Goal: Task Accomplishment & Management: Manage account settings

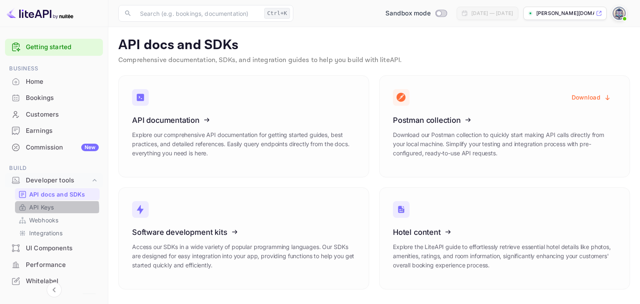
click at [55, 208] on link "API Keys" at bounding box center [57, 207] width 78 height 9
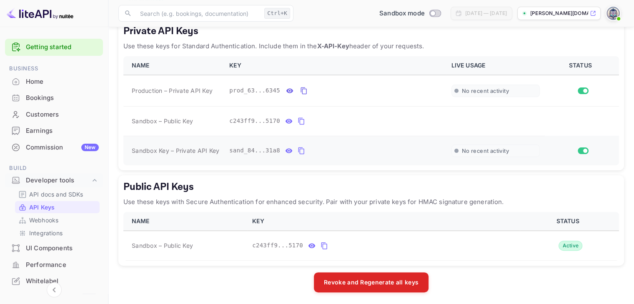
scroll to position [158, 0]
click at [321, 243] on icon "public api keys table" at bounding box center [325, 246] width 8 height 10
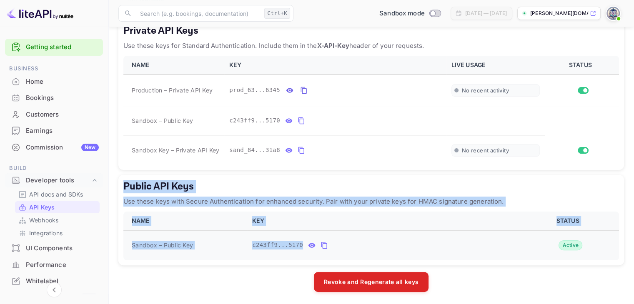
drag, startPoint x: 125, startPoint y: 184, endPoint x: 339, endPoint y: 245, distance: 222.7
click at [339, 245] on div "Public API Keys Use these keys with Secure Authentication for enhanced security…" at bounding box center [371, 220] width 506 height 90
click at [171, 192] on div "Public API Keys Use these keys with Secure Authentication for enhanced security…" at bounding box center [371, 220] width 506 height 90
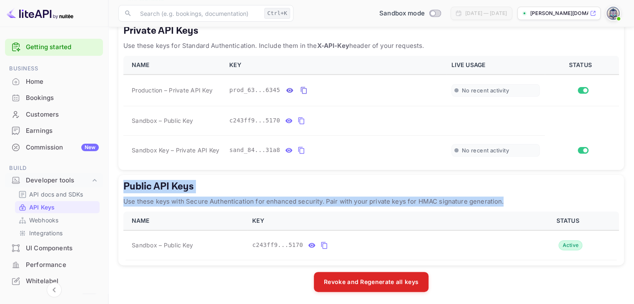
drag, startPoint x: 124, startPoint y: 180, endPoint x: 501, endPoint y: 200, distance: 376.9
click at [501, 200] on div "Public API Keys Use these keys with Secure Authentication for enhanced security…" at bounding box center [371, 220] width 506 height 90
copy div "Public API Keys Use these keys with Secure Authentication for enhanced security…"
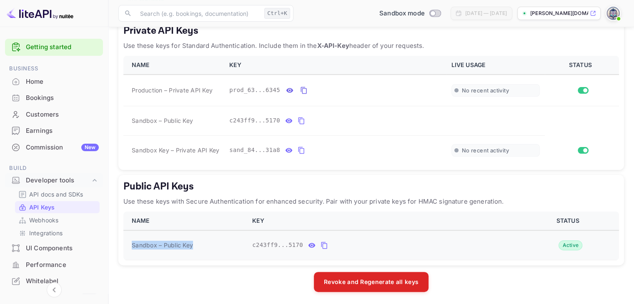
drag, startPoint x: 132, startPoint y: 245, endPoint x: 192, endPoint y: 242, distance: 60.1
click at [192, 242] on span "Sandbox – Public Key" at bounding box center [162, 245] width 61 height 9
copy span "Sandbox – Public Key"
click at [321, 246] on icon "public api keys table" at bounding box center [325, 246] width 8 height 10
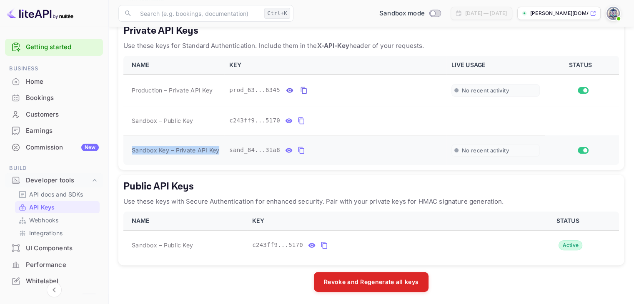
drag, startPoint x: 133, startPoint y: 148, endPoint x: 219, endPoint y: 150, distance: 86.3
click at [219, 150] on td "Sandbox Key – Private API Key" at bounding box center [173, 150] width 101 height 30
copy span "Sandbox Key – Private API Key"
click at [298, 149] on icon "private api keys table" at bounding box center [302, 150] width 8 height 10
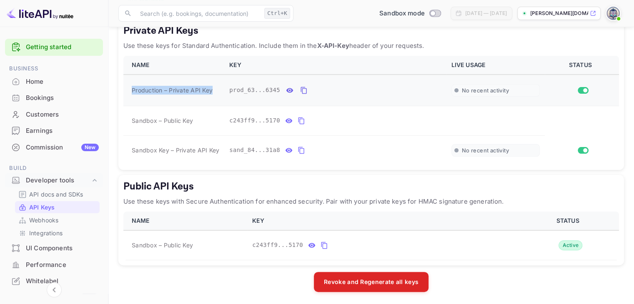
drag, startPoint x: 132, startPoint y: 90, endPoint x: 212, endPoint y: 87, distance: 80.1
click at [212, 87] on span "Production – Private API Key" at bounding box center [172, 90] width 81 height 9
copy span "Production – Private API Key"
click at [300, 89] on icon "private api keys table" at bounding box center [304, 90] width 8 height 10
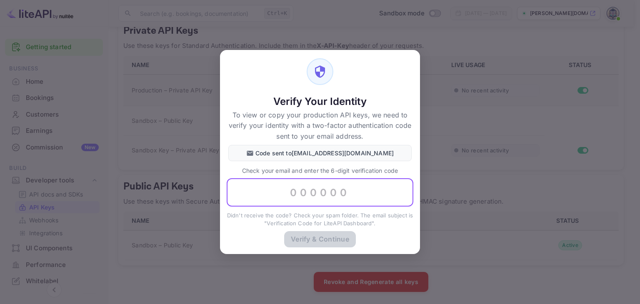
click at [298, 194] on input "text" at bounding box center [320, 192] width 187 height 28
paste input "424888"
type input "424888"
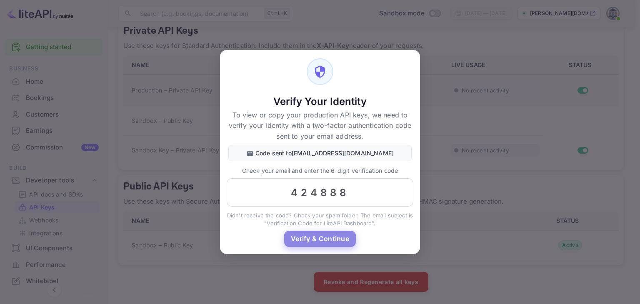
click at [315, 239] on button "Verify & Continue" at bounding box center [320, 239] width 72 height 16
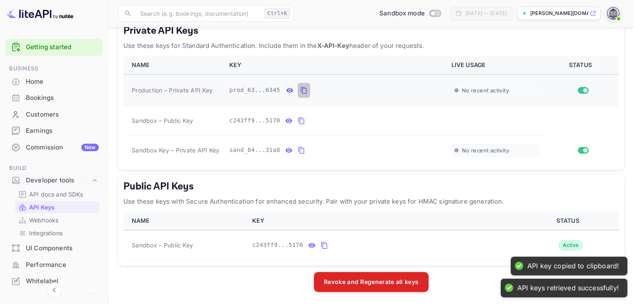
click at [300, 88] on icon "private api keys table" at bounding box center [304, 90] width 8 height 10
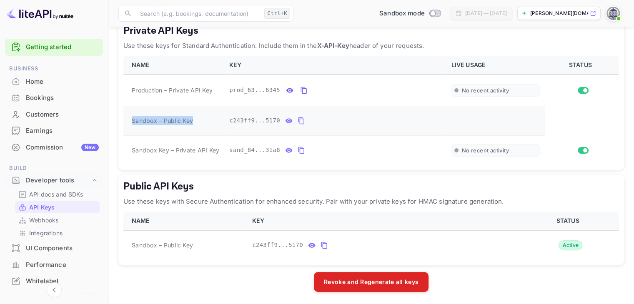
drag, startPoint x: 131, startPoint y: 119, endPoint x: 194, endPoint y: 119, distance: 62.9
click at [194, 119] on td "Sandbox – Public Key" at bounding box center [173, 121] width 101 height 30
copy span "Sandbox – Public Key"
click at [298, 120] on icon "private api keys table" at bounding box center [302, 121] width 8 height 10
click at [50, 195] on p "API docs and SDKs" at bounding box center [56, 194] width 54 height 9
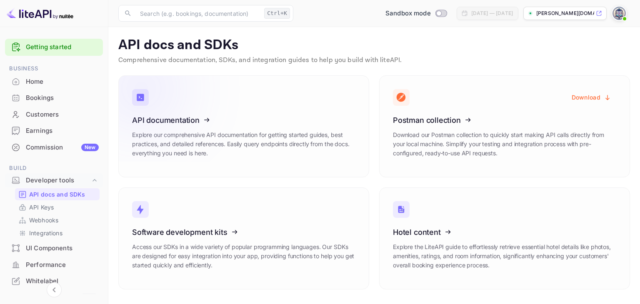
click at [186, 153] on icon at bounding box center [184, 119] width 130 height 86
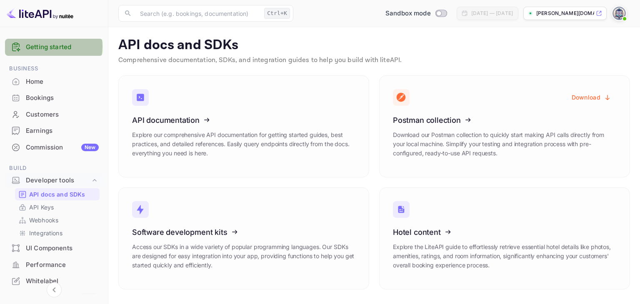
click at [50, 47] on link "Getting started" at bounding box center [62, 48] width 73 height 10
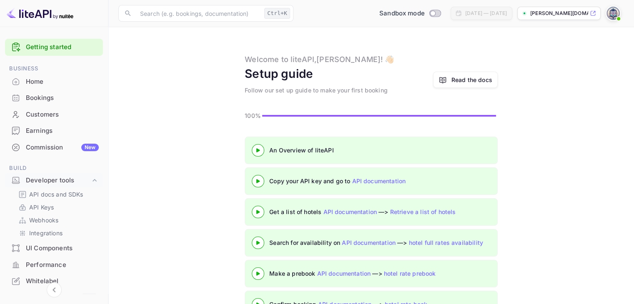
click at [263, 183] on div at bounding box center [257, 181] width 29 height 10
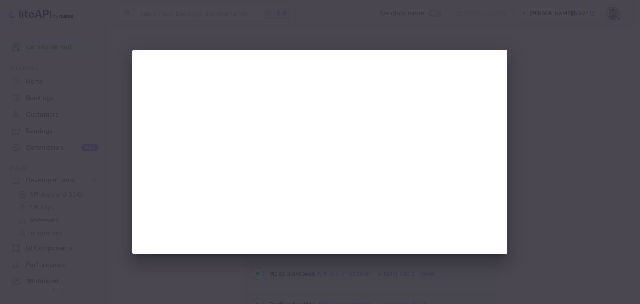
click at [316, 40] on div at bounding box center [320, 152] width 640 height 304
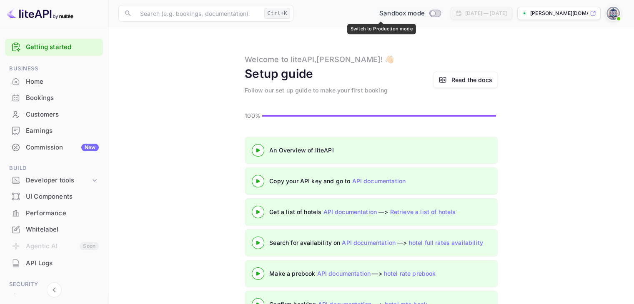
click at [424, 13] on input "Switch to Production mode" at bounding box center [432, 12] width 17 height 5
checkbox input "true"
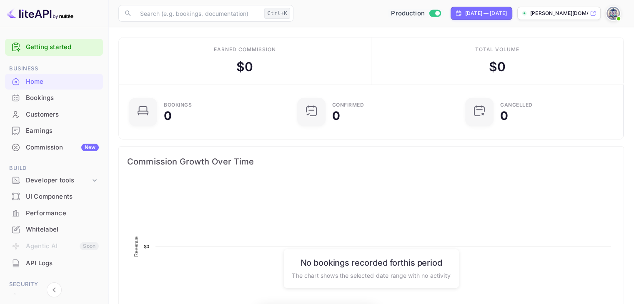
scroll to position [129, 157]
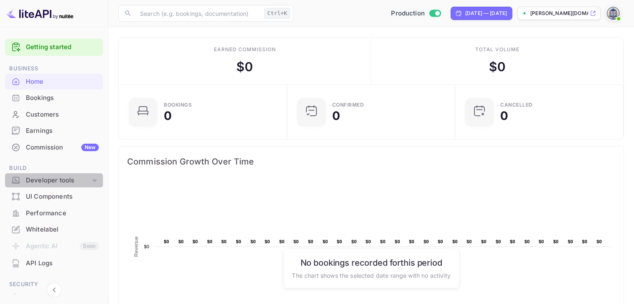
click at [68, 180] on div "Developer tools" at bounding box center [58, 181] width 65 height 10
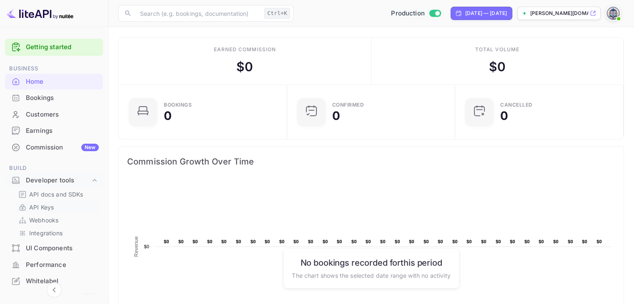
click at [63, 206] on link "API Keys" at bounding box center [57, 207] width 78 height 9
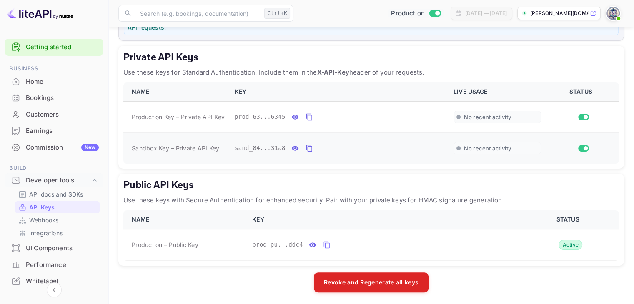
scroll to position [132, 0]
click at [306, 145] on icon "private api keys table" at bounding box center [310, 148] width 8 height 10
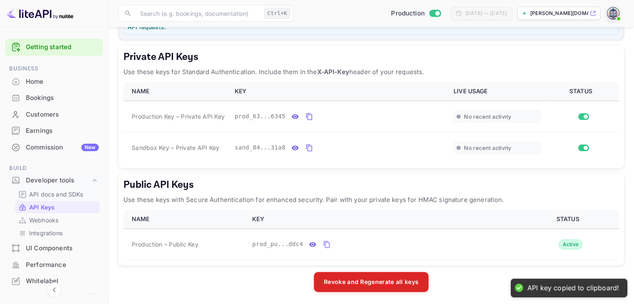
click at [50, 194] on p "API docs and SDKs" at bounding box center [56, 194] width 54 height 9
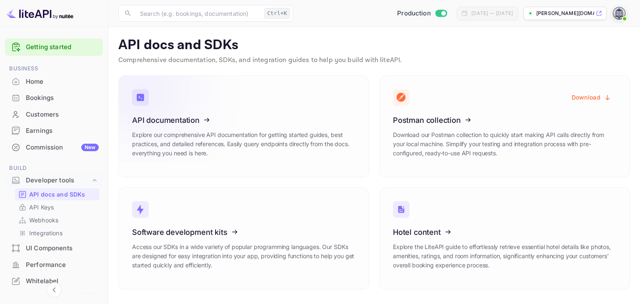
click at [220, 127] on icon at bounding box center [184, 119] width 130 height 86
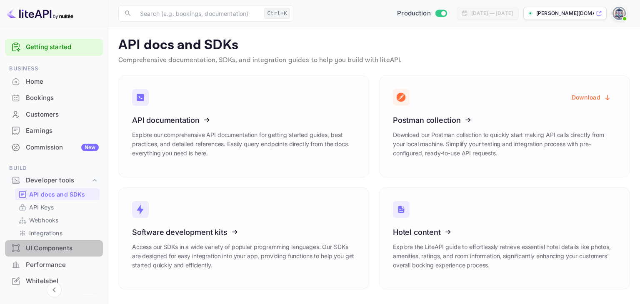
click at [70, 249] on div "UI Components" at bounding box center [62, 249] width 73 height 10
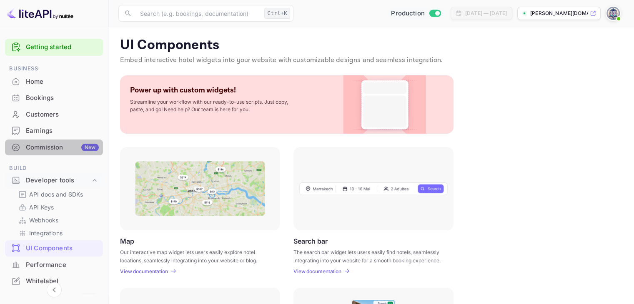
click at [61, 144] on div "Commission New" at bounding box center [62, 148] width 73 height 10
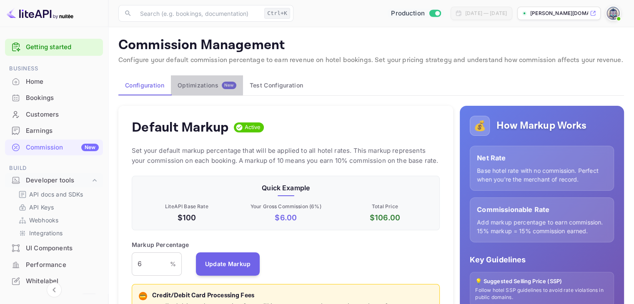
click at [200, 82] on div "Optimizations New" at bounding box center [207, 86] width 59 height 8
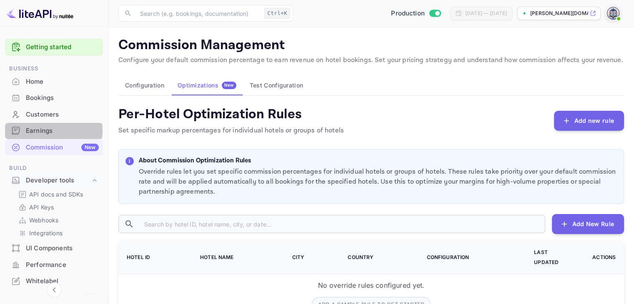
click at [34, 130] on div "Earnings" at bounding box center [62, 131] width 73 height 10
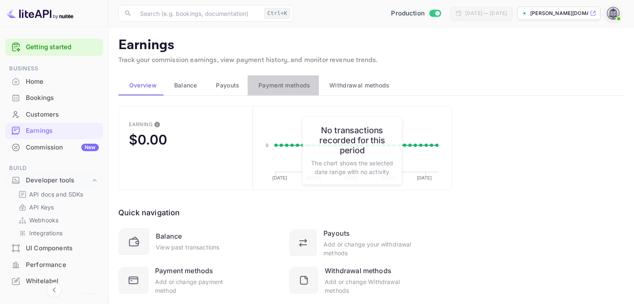
click at [268, 86] on span "Payment methods" at bounding box center [284, 85] width 52 height 10
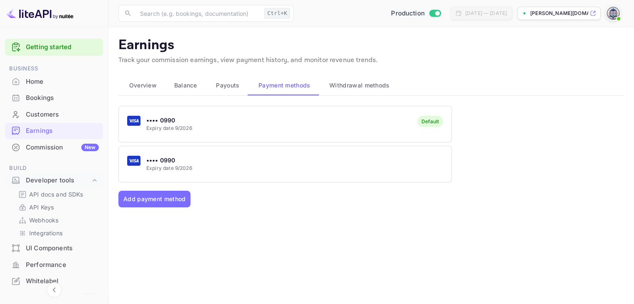
click at [358, 83] on span "Withdrawal methods" at bounding box center [359, 85] width 60 height 10
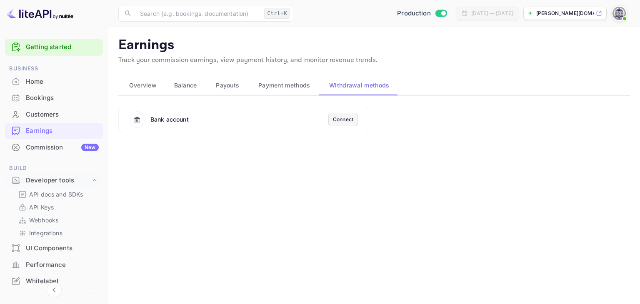
click at [338, 119] on div "Connect" at bounding box center [343, 120] width 20 height 8
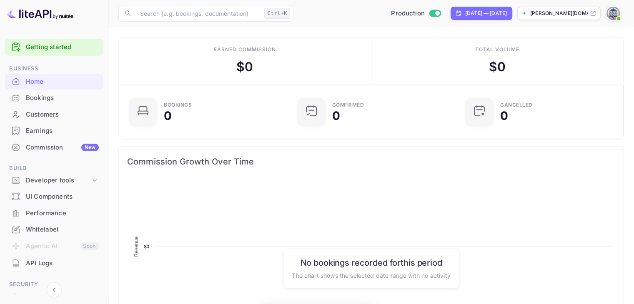
scroll to position [129, 157]
